Goal: Task Accomplishment & Management: Complete application form

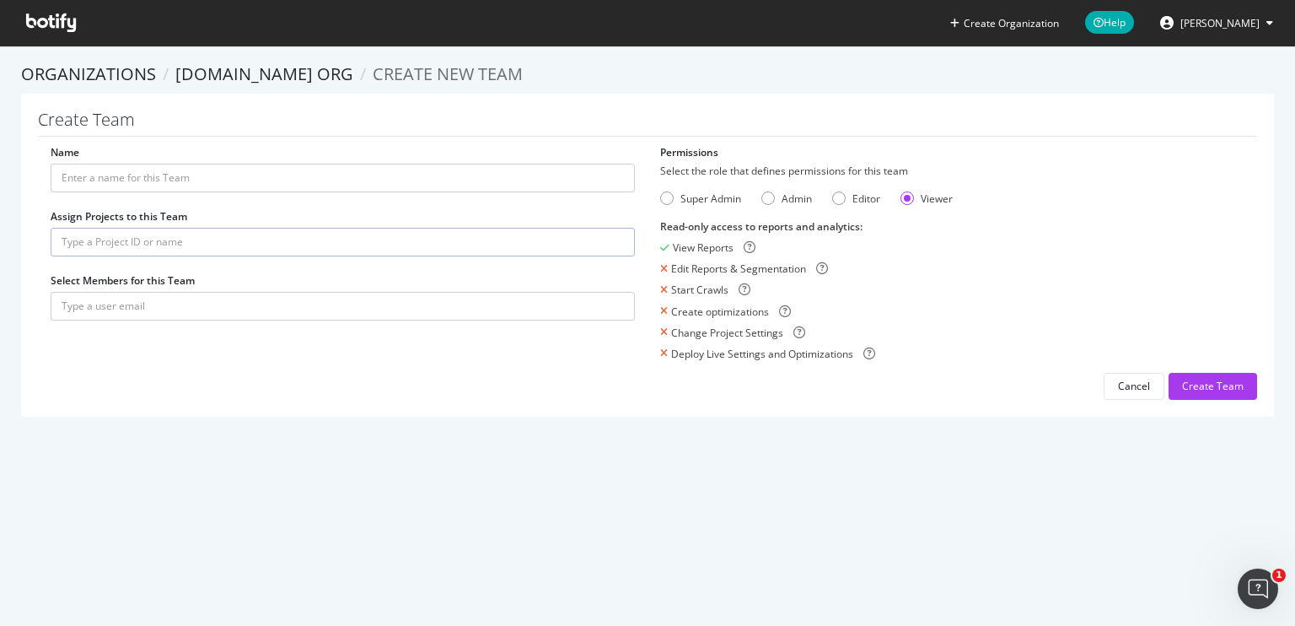
type input "[DOMAIN_NAME]"
click at [125, 239] on input "text" at bounding box center [343, 242] width 584 height 29
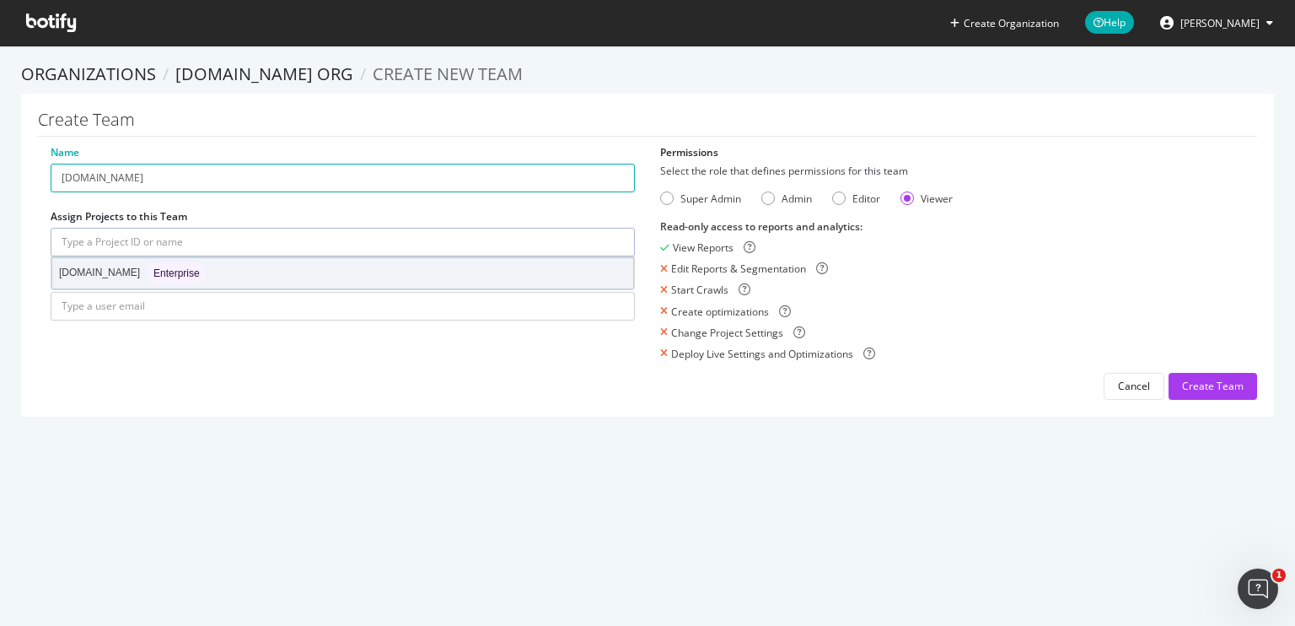
click at [103, 277] on div "[DOMAIN_NAME] Enterprise" at bounding box center [133, 273] width 148 height 24
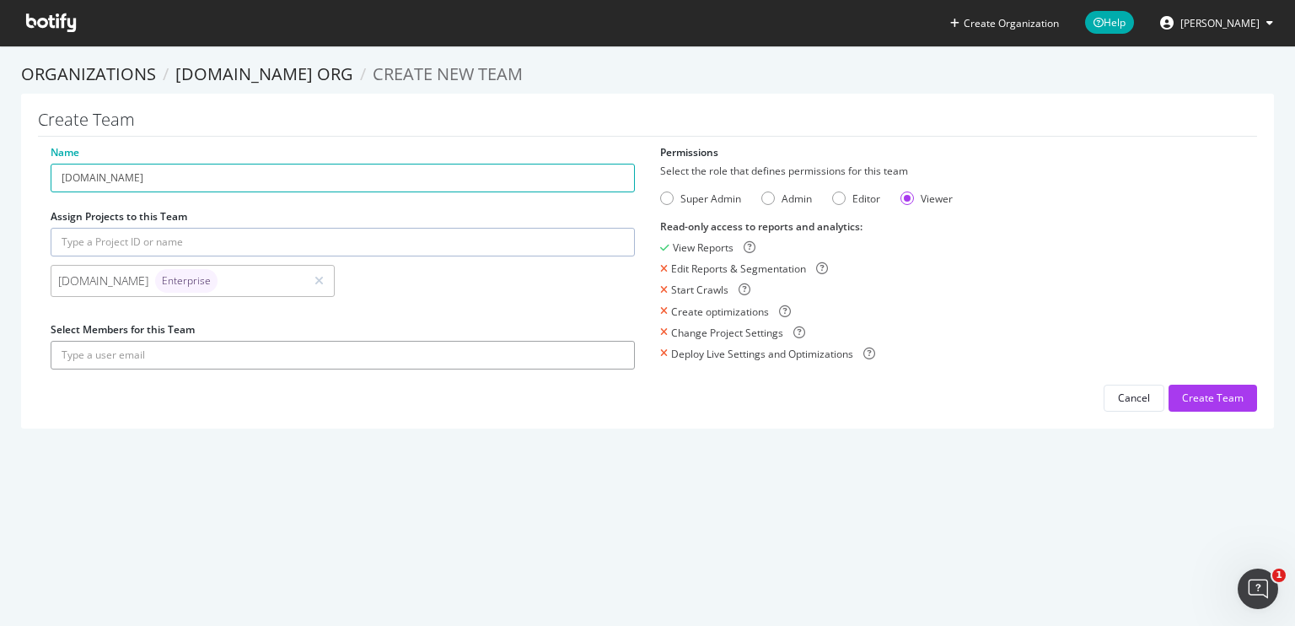
click at [105, 363] on input "text" at bounding box center [343, 355] width 584 height 29
drag, startPoint x: 1168, startPoint y: 277, endPoint x: 1012, endPoint y: 274, distance: 156.0
click at [1168, 277] on div "Read-only access to reports and analytics : View Reports Edit Reports & Segment…" at bounding box center [952, 290] width 584 height 142
drag, startPoint x: 110, startPoint y: 349, endPoint x: 27, endPoint y: 346, distance: 83.5
click at [27, 346] on div "Create Team Name [DOMAIN_NAME] Assign Projects to this Team [DOMAIN_NAME] Enter…" at bounding box center [647, 261] width 1253 height 335
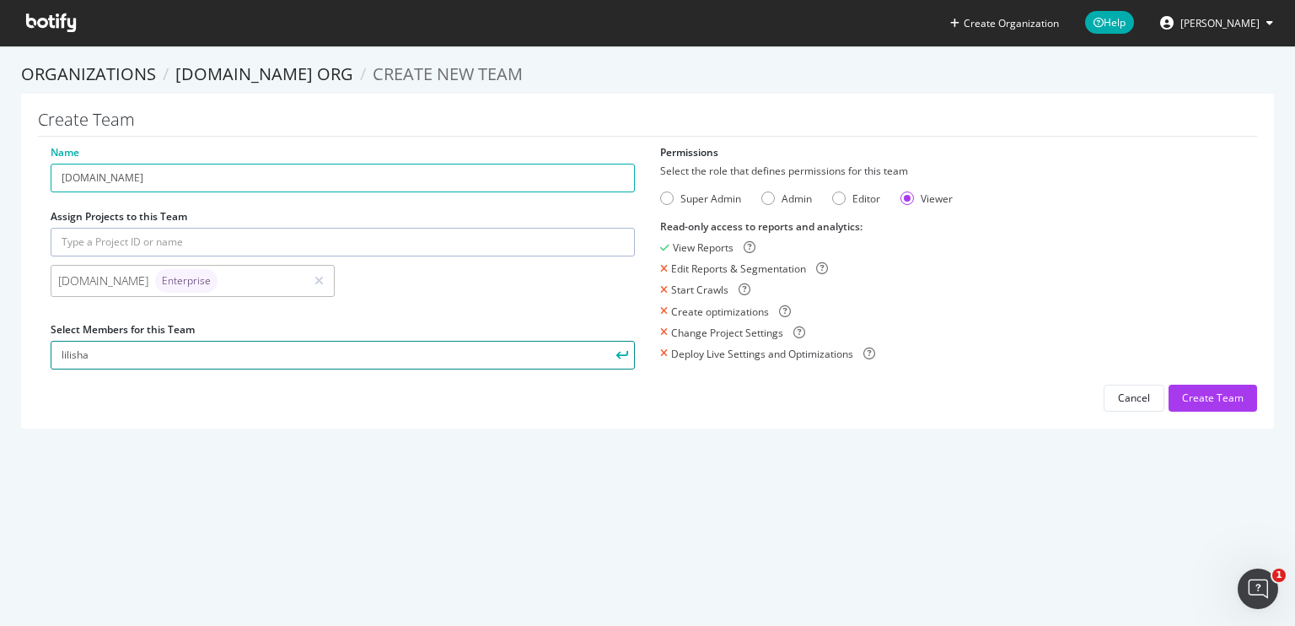
paste input "@[DOMAIN_NAME]"
type input "[EMAIL_ADDRESS][DOMAIN_NAME]"
click at [762, 198] on div "Admin" at bounding box center [767, 197] width 13 height 13
click at [169, 245] on input "text" at bounding box center [343, 242] width 584 height 29
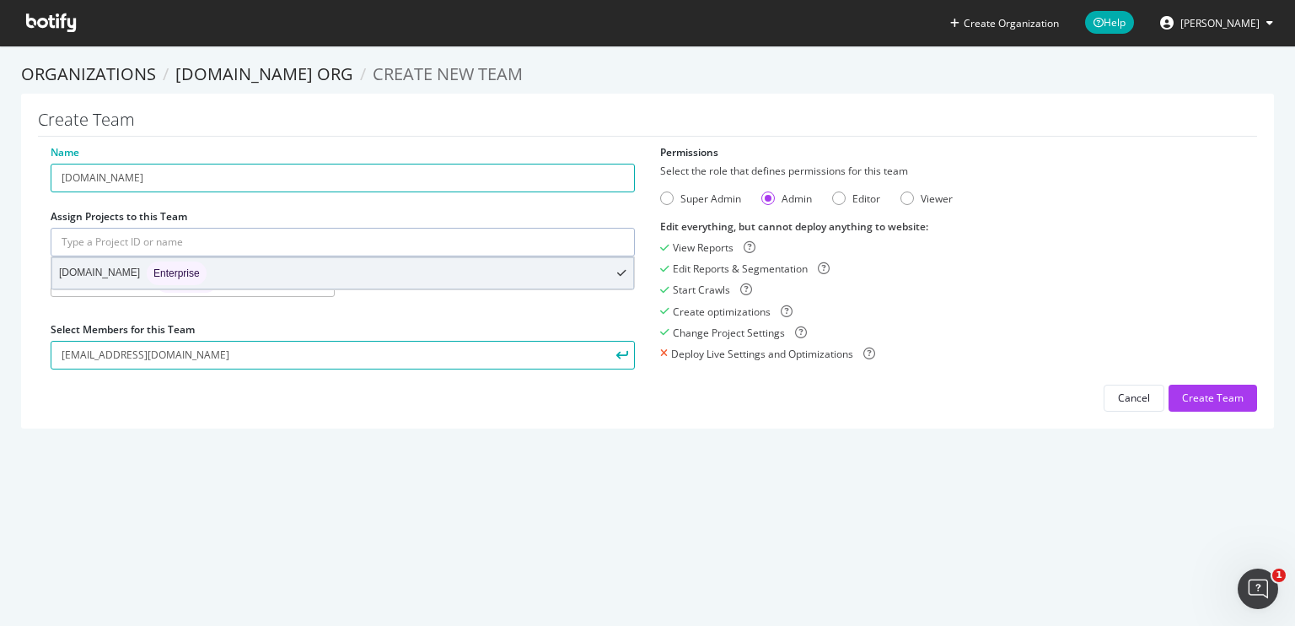
click at [100, 269] on div "[DOMAIN_NAME] Enterprise" at bounding box center [133, 273] width 148 height 24
click at [102, 275] on div "[DOMAIN_NAME] Enterprise" at bounding box center [133, 273] width 148 height 24
click at [192, 279] on div "[DOMAIN_NAME] Enterprise" at bounding box center [342, 273] width 581 height 30
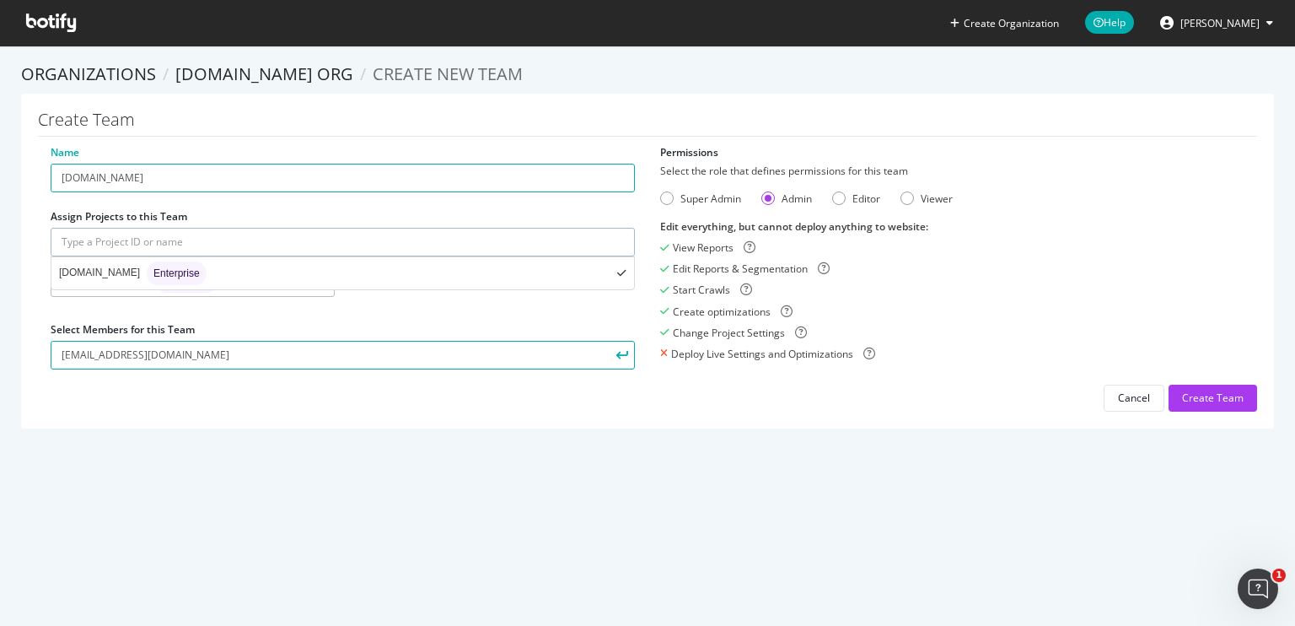
click at [331, 458] on section "Organizations [DOMAIN_NAME] org Create new Team Create Team Name [DOMAIN_NAME] …" at bounding box center [647, 254] width 1295 height 417
click at [250, 436] on section "Organizations [DOMAIN_NAME] org Create new Team Create Team Name [DOMAIN_NAME] …" at bounding box center [647, 254] width 1295 height 417
click at [1185, 401] on div "Create Team" at bounding box center [1213, 397] width 62 height 14
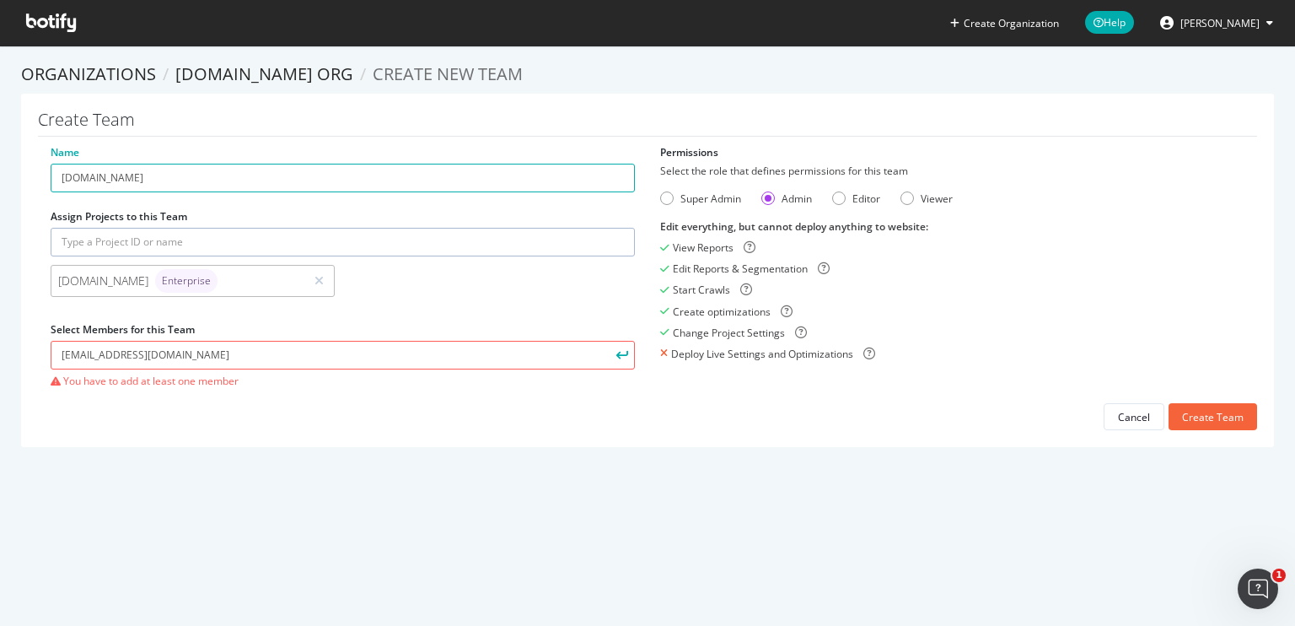
click at [149, 234] on input "text" at bounding box center [343, 242] width 584 height 29
click at [133, 176] on input "[DOMAIN_NAME]" at bounding box center [343, 178] width 584 height 29
drag, startPoint x: 146, startPoint y: 181, endPoint x: 0, endPoint y: 178, distance: 145.9
click at [0, 178] on section "Organizations [DOMAIN_NAME] org Create new Team Create Team Name [DOMAIN_NAME] …" at bounding box center [647, 263] width 1295 height 435
type input "DHgate SEO Team"
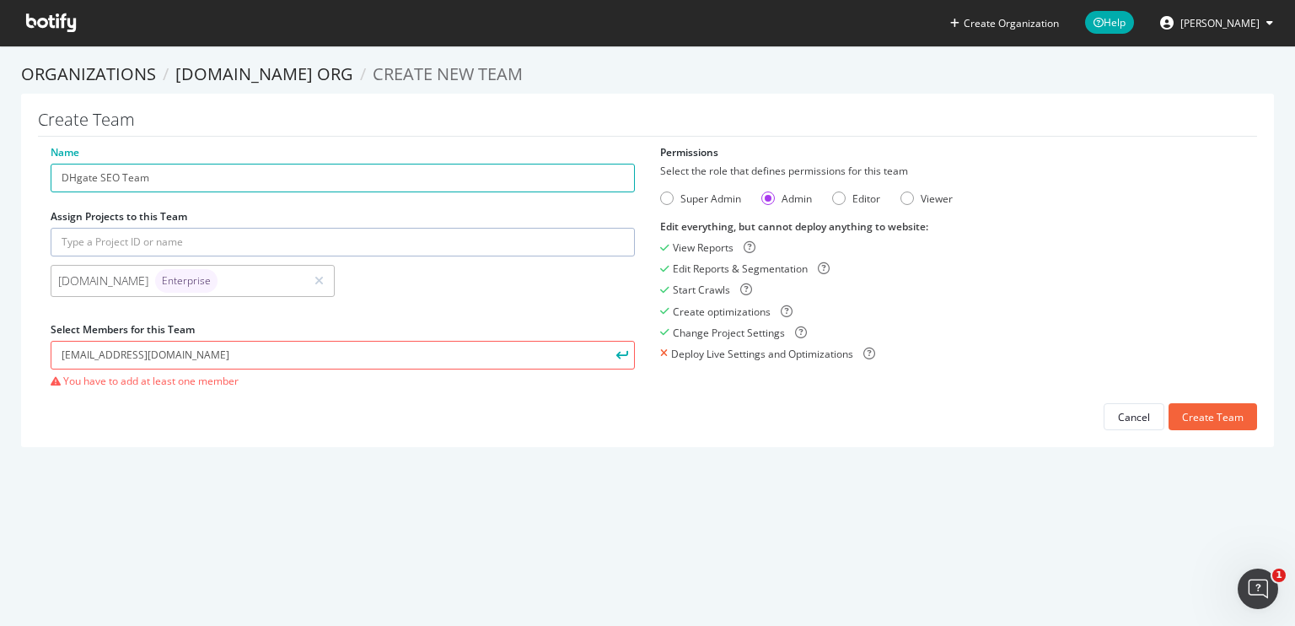
click at [164, 228] on input "text" at bounding box center [343, 242] width 584 height 29
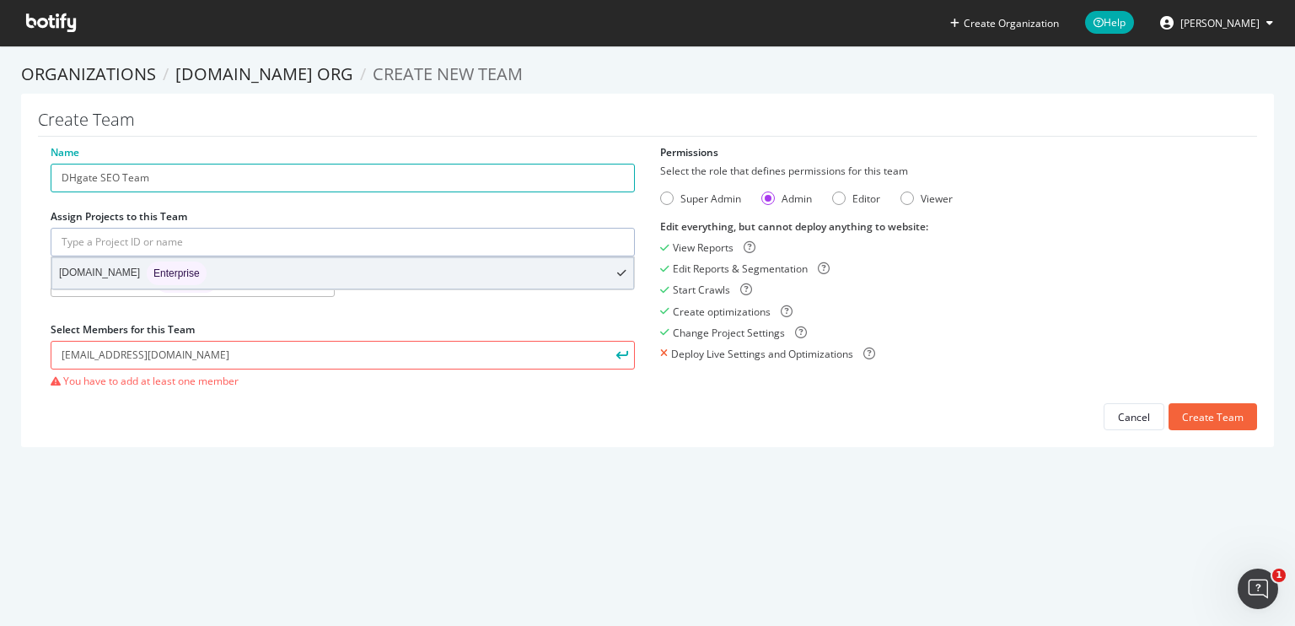
click at [105, 271] on div "[DOMAIN_NAME] Enterprise" at bounding box center [133, 273] width 148 height 24
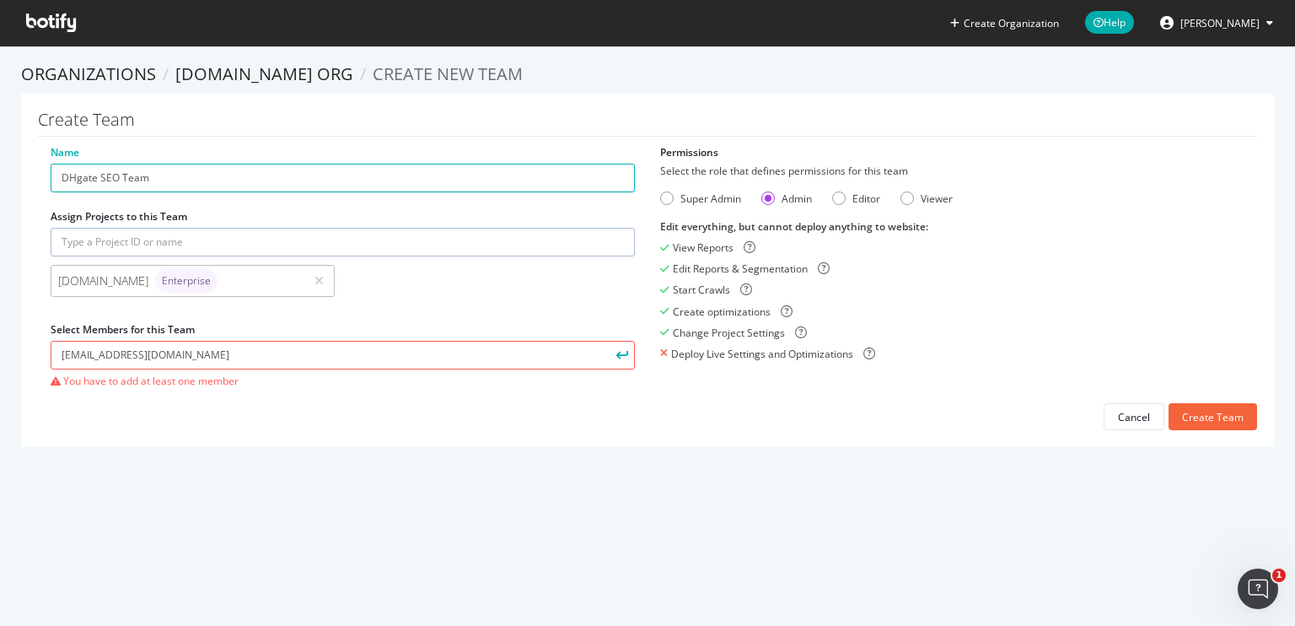
click at [169, 455] on section "Organizations [DOMAIN_NAME] org Create new Team Create Team Name DHgate SEO Tea…" at bounding box center [647, 263] width 1295 height 435
click at [1202, 421] on div "Create Team" at bounding box center [1213, 417] width 62 height 14
click at [5, 451] on section "Organizations [DOMAIN_NAME] org Create new Team Create Team Name DHgate SEO Tea…" at bounding box center [647, 263] width 1295 height 435
click at [181, 361] on input "[EMAIL_ADDRESS][DOMAIN_NAME]" at bounding box center [343, 355] width 584 height 29
type input "[EMAIL_ADDRESS][DOMAIN_NAME]"
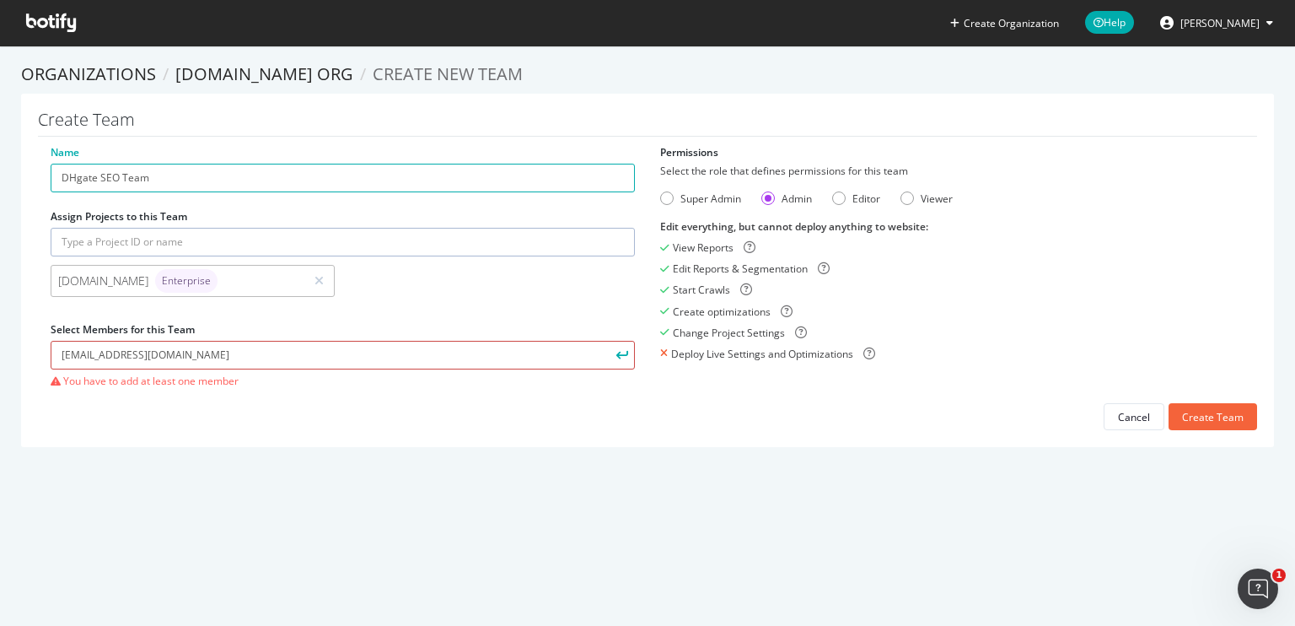
click at [61, 360] on input "[EMAIL_ADDRESS][DOMAIN_NAME]" at bounding box center [343, 355] width 584 height 29
click at [173, 349] on input "[EMAIL_ADDRESS][DOMAIN_NAME]" at bounding box center [343, 355] width 584 height 29
click at [1190, 410] on div "Create Team" at bounding box center [1213, 417] width 62 height 14
click at [175, 350] on input "[EMAIL_ADDRESS][DOMAIN_NAME]" at bounding box center [343, 355] width 584 height 29
